Goal: Information Seeking & Learning: Learn about a topic

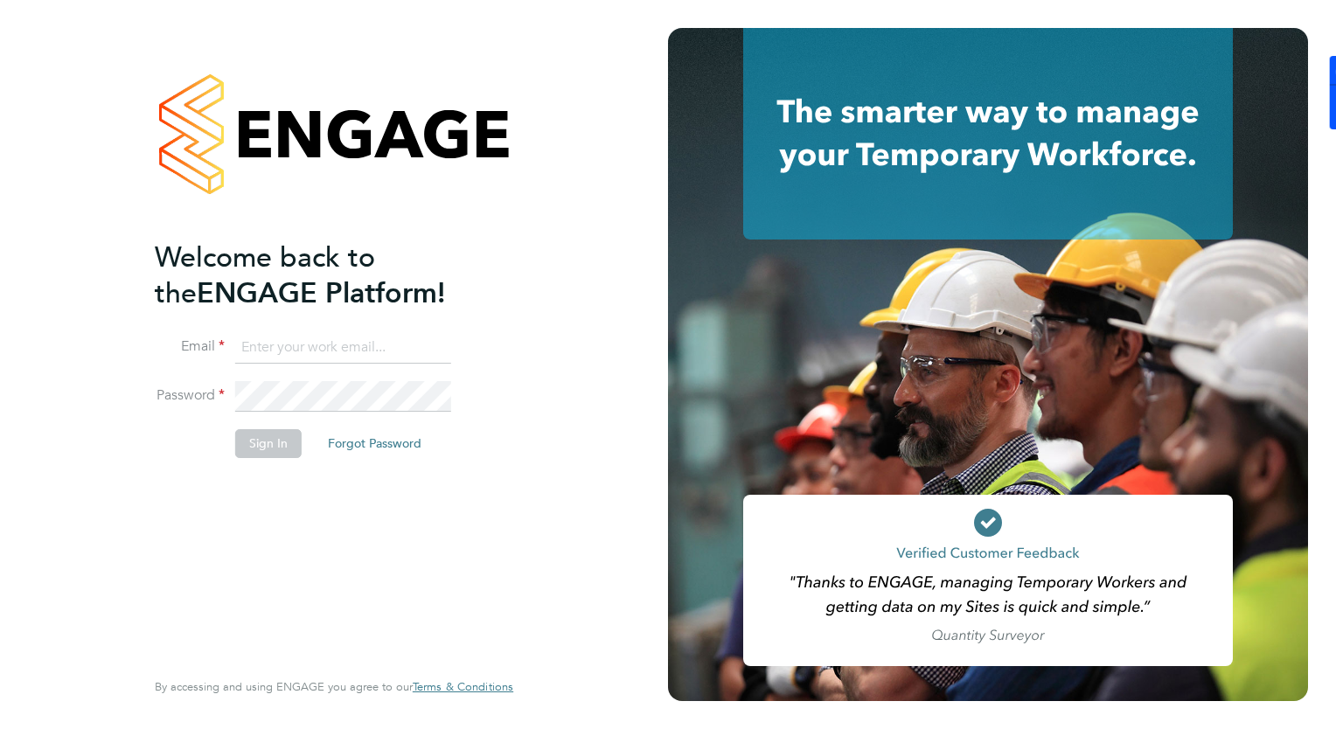
type input "jack.kennedy@buildrec.com"
click at [273, 444] on button "Sign In" at bounding box center [268, 443] width 66 height 28
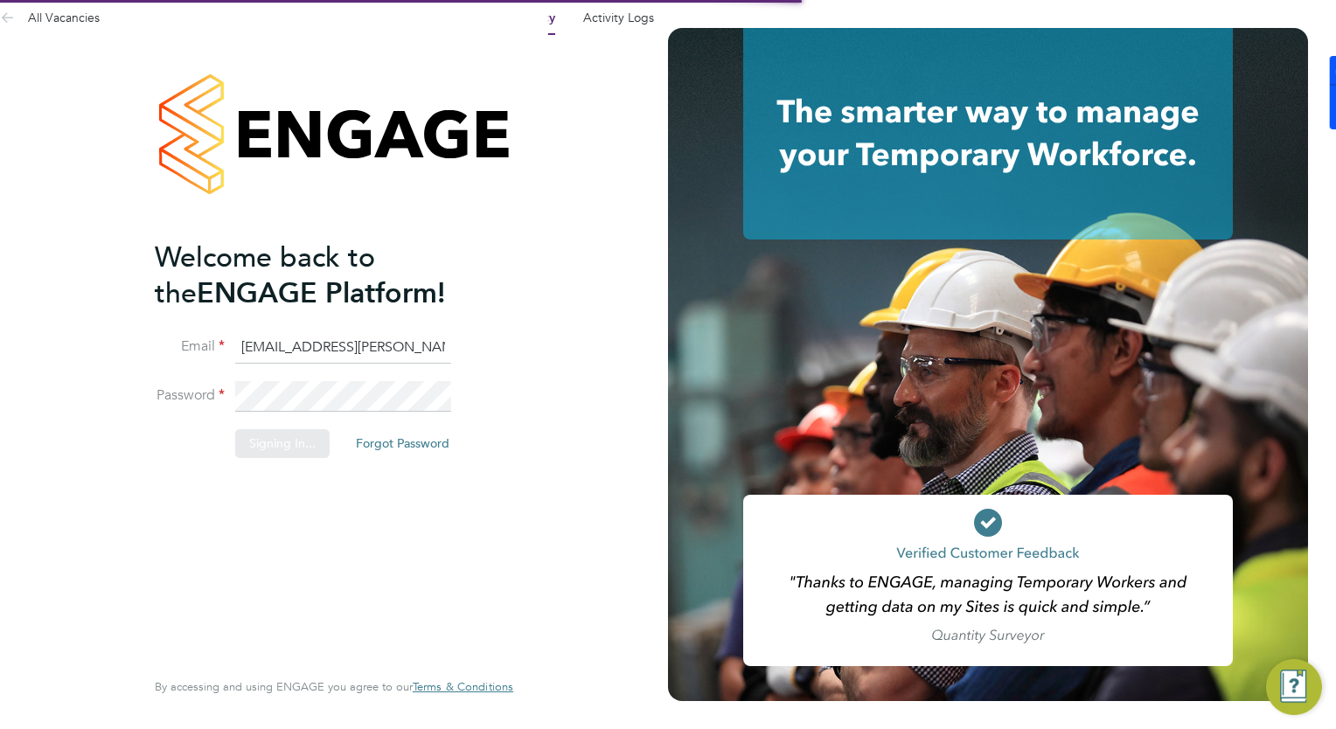
click at [355, 394] on div "Sorry, we are having problems connecting to our services." at bounding box center [334, 364] width 668 height 729
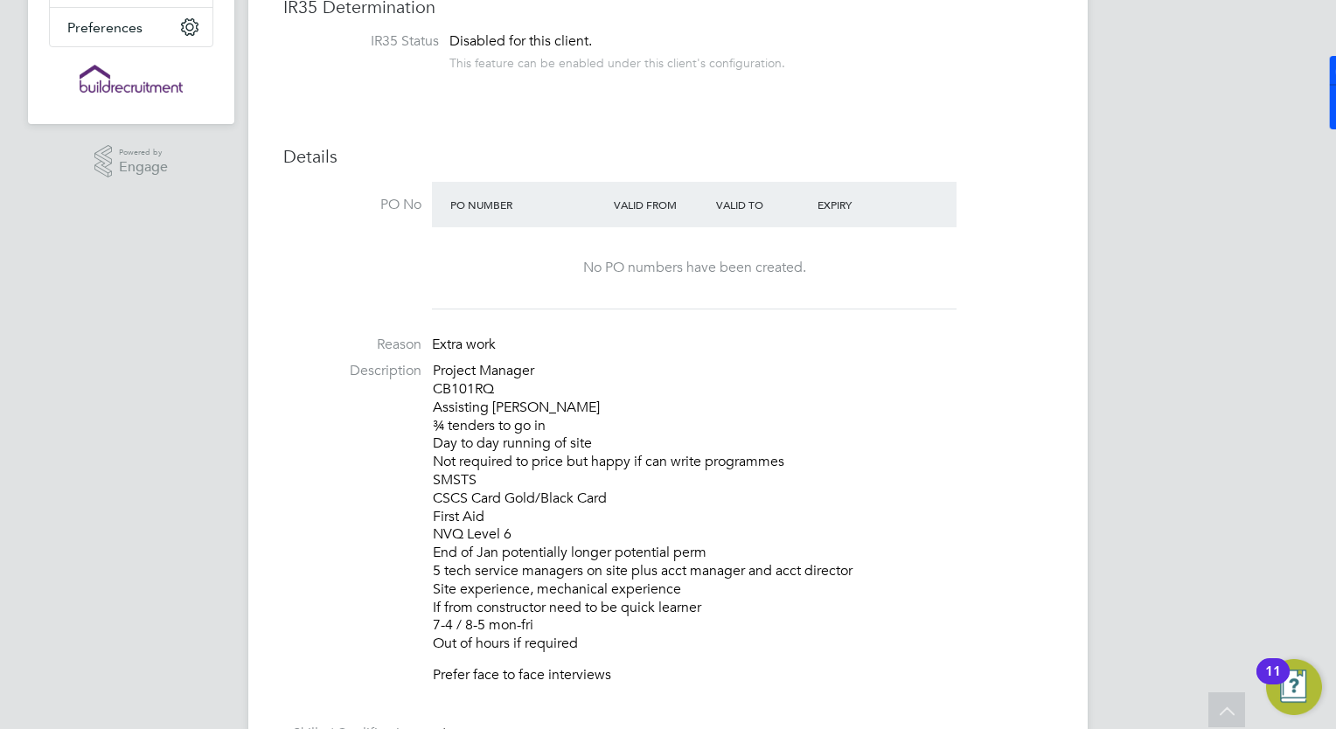
scroll to position [525, 0]
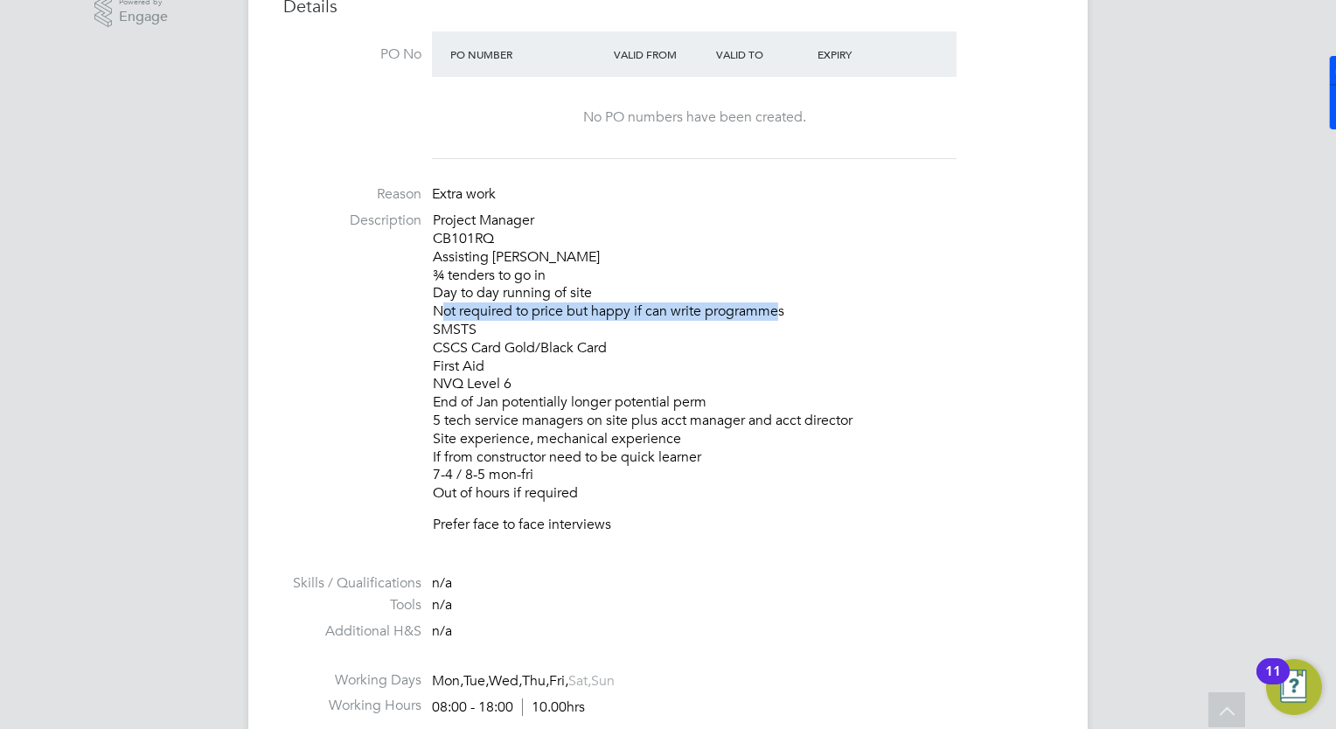
drag, startPoint x: 431, startPoint y: 309, endPoint x: 776, endPoint y: 315, distance: 345.4
click at [776, 315] on li "Description Project Manager CB101RQ Assisting [PERSON_NAME] ¾ tenders to go in …" at bounding box center [667, 382] width 769 height 340
click at [776, 315] on p "Project Manager CB101RQ Assisting [PERSON_NAME] ¾ tenders to go in Day to day r…" at bounding box center [743, 357] width 620 height 291
click at [508, 316] on p "Project Manager CB101RQ Assisting [PERSON_NAME] ¾ tenders to go in Day to day r…" at bounding box center [743, 357] width 620 height 291
drag, startPoint x: 446, startPoint y: 291, endPoint x: 608, endPoint y: 291, distance: 162.6
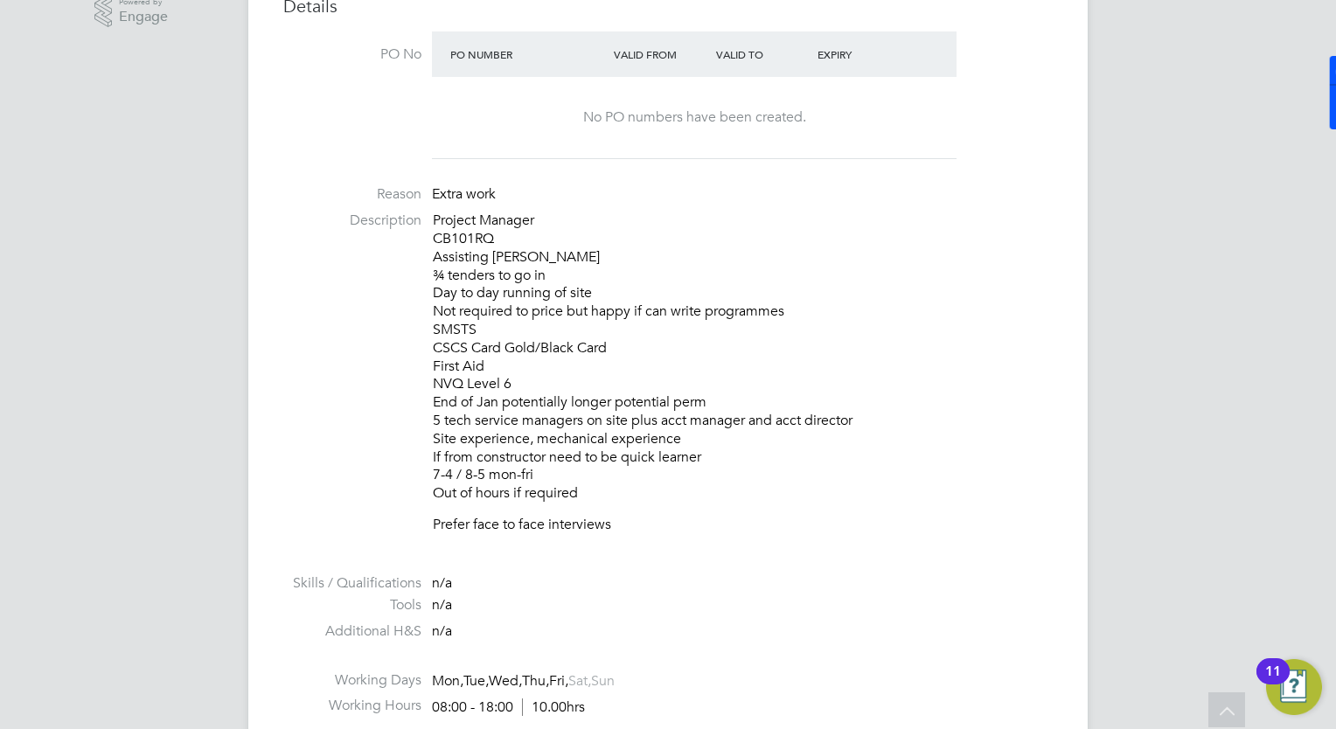
click at [608, 291] on li "Description Project Manager CB101RQ Assisting [PERSON_NAME] ¾ tenders to go in …" at bounding box center [667, 382] width 769 height 340
drag, startPoint x: 608, startPoint y: 291, endPoint x: 529, endPoint y: 292, distance: 79.6
click at [608, 291] on p "Project Manager CB101RQ Assisting [PERSON_NAME] ¾ tenders to go in Day to day r…" at bounding box center [743, 357] width 620 height 291
click at [441, 281] on p "Project Manager CB101RQ Assisting [PERSON_NAME] ¾ tenders to go in Day to day r…" at bounding box center [743, 357] width 620 height 291
drag, startPoint x: 430, startPoint y: 227, endPoint x: 878, endPoint y: 439, distance: 495.1
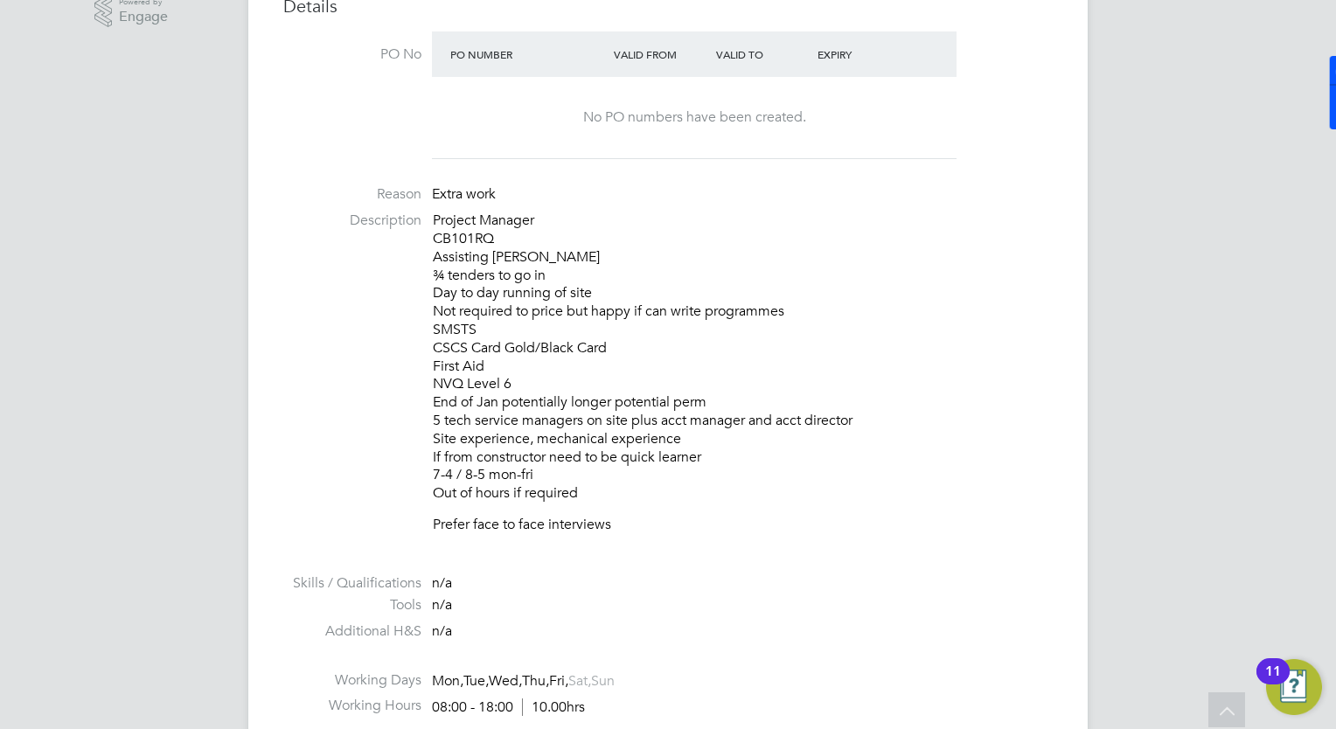
click at [878, 439] on li "Description Project Manager CB101RQ Assisting [PERSON_NAME] ¾ tenders to go in …" at bounding box center [667, 382] width 769 height 340
click at [878, 439] on p "Project Manager CB101RQ Assisting [PERSON_NAME] ¾ tenders to go in Day to day r…" at bounding box center [743, 357] width 620 height 291
click at [563, 454] on p "Project Manager CB101RQ Assisting [PERSON_NAME] ¾ tenders to go in Day to day r…" at bounding box center [743, 357] width 620 height 291
drag, startPoint x: 450, startPoint y: 455, endPoint x: 749, endPoint y: 485, distance: 300.5
click at [749, 485] on p "Project Manager CB101RQ Assisting [PERSON_NAME] ¾ tenders to go in Day to day r…" at bounding box center [743, 357] width 620 height 291
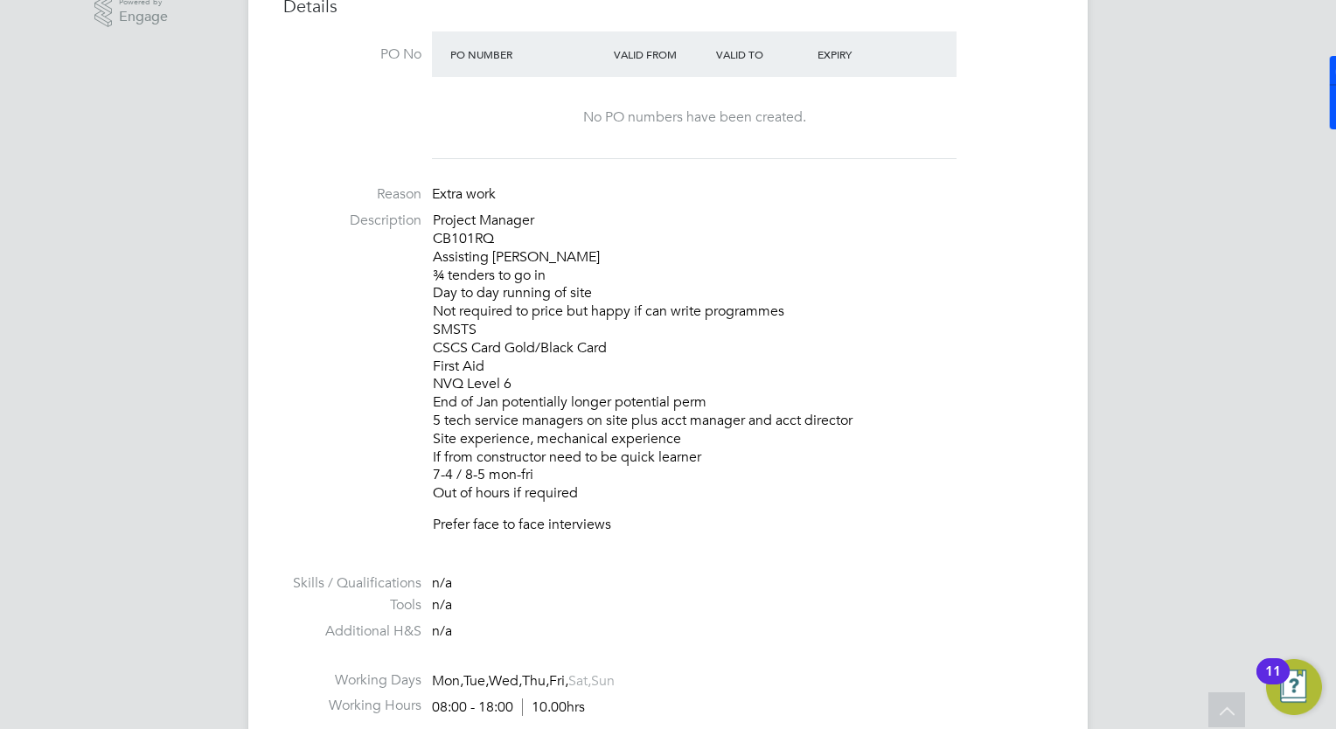
click at [749, 485] on p "Project Manager CB101RQ Assisting [PERSON_NAME] ¾ tenders to go in Day to day r…" at bounding box center [743, 357] width 620 height 291
click at [648, 491] on p "Project Manager CB101RQ Assisting [PERSON_NAME] ¾ tenders to go in Day to day r…" at bounding box center [743, 357] width 620 height 291
click at [598, 522] on p "Prefer face to face interviews" at bounding box center [743, 525] width 620 height 18
click at [677, 523] on p "Prefer face to face interviews" at bounding box center [743, 525] width 620 height 18
click at [455, 456] on p "Project Manager CB101RQ Assisting [PERSON_NAME] ¾ tenders to go in Day to day r…" at bounding box center [743, 357] width 620 height 291
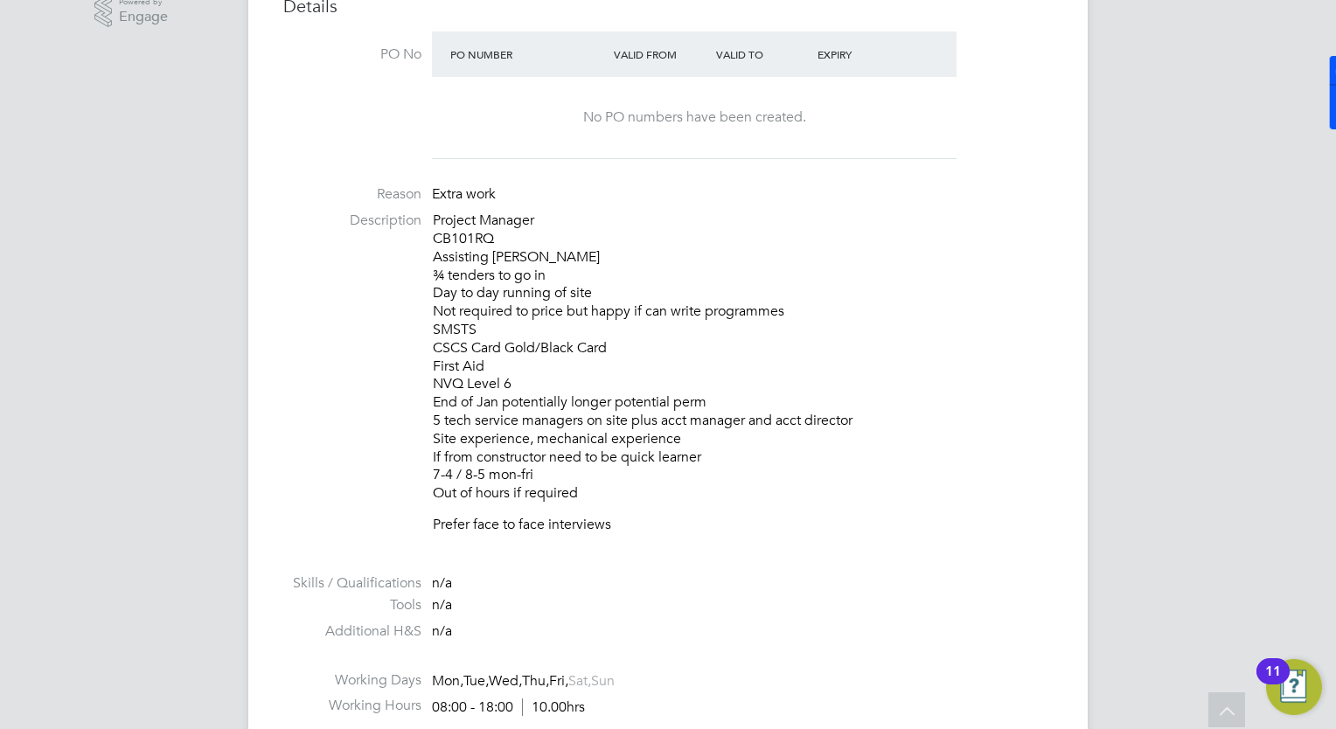
click at [703, 463] on p "Project Manager CB101RQ Assisting [PERSON_NAME] ¾ tenders to go in Day to day r…" at bounding box center [743, 357] width 620 height 291
click at [823, 449] on p "Project Manager CB101RQ Assisting [PERSON_NAME] ¾ tenders to go in Day to day r…" at bounding box center [743, 357] width 620 height 291
click at [719, 455] on p "Project Manager CB101RQ Assisting [PERSON_NAME] ¾ tenders to go in Day to day r…" at bounding box center [743, 357] width 620 height 291
click at [678, 528] on p "Prefer face to face interviews" at bounding box center [743, 525] width 620 height 18
